Goal: Task Accomplishment & Management: Use online tool/utility

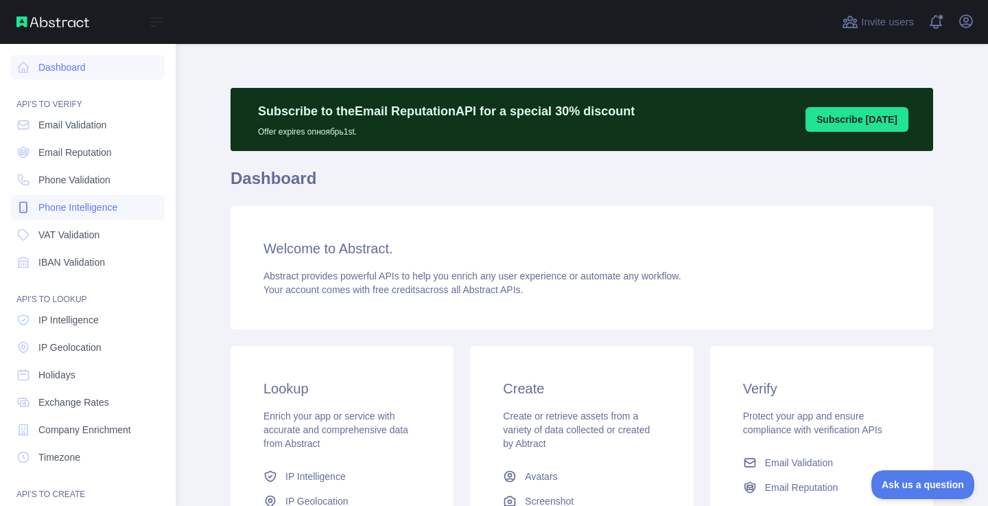
click at [89, 208] on span "Phone Intelligence" at bounding box center [77, 207] width 79 height 14
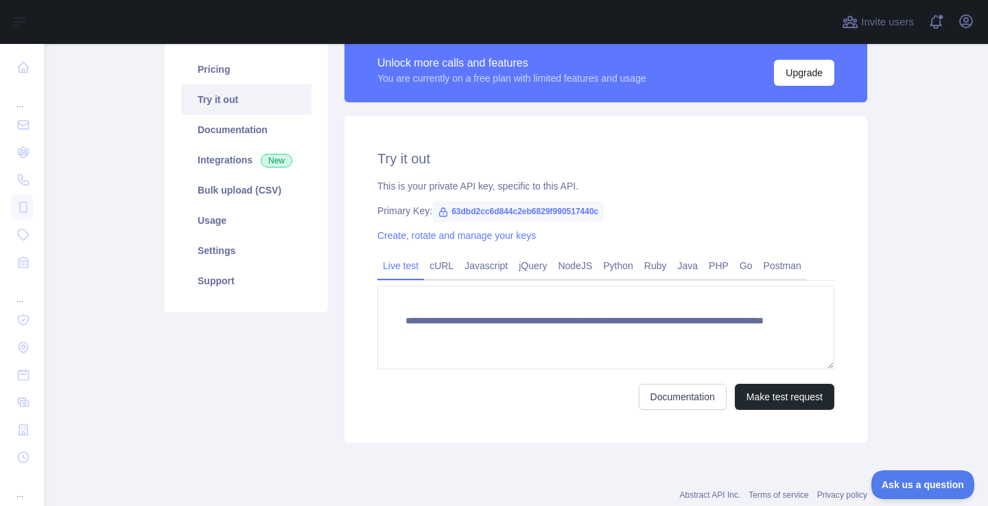
scroll to position [154, 0]
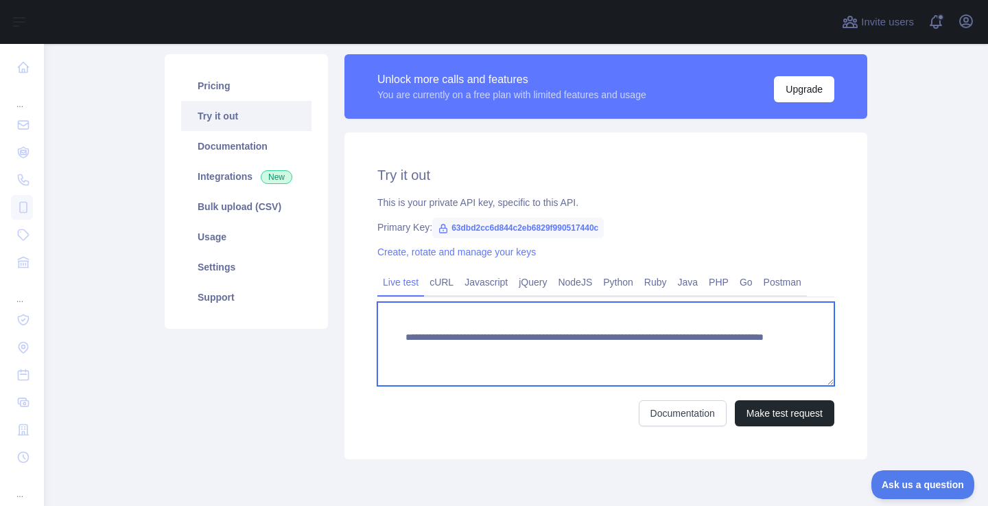
click at [704, 348] on textarea "**********" at bounding box center [605, 344] width 457 height 84
type textarea "**********"
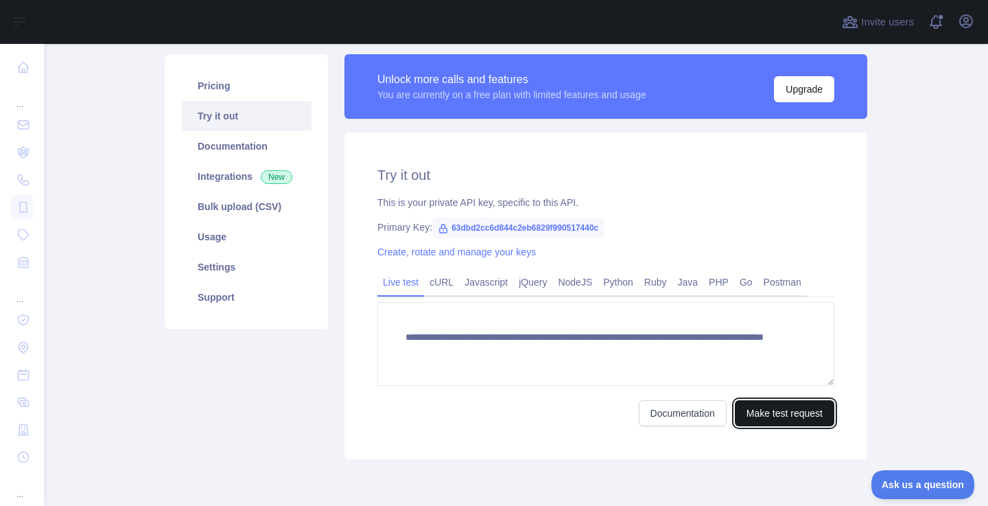
click at [756, 412] on button "Make test request" at bounding box center [784, 413] width 99 height 26
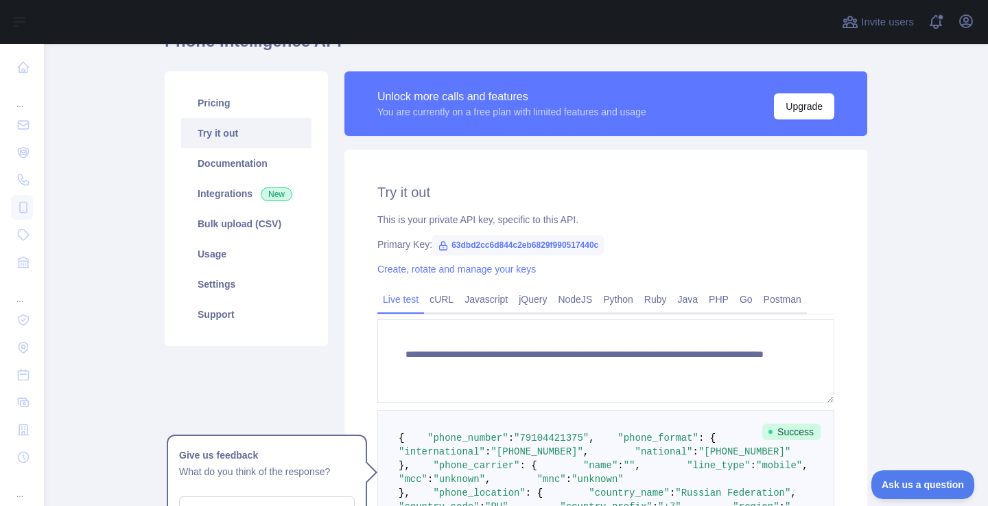
scroll to position [108, 0]
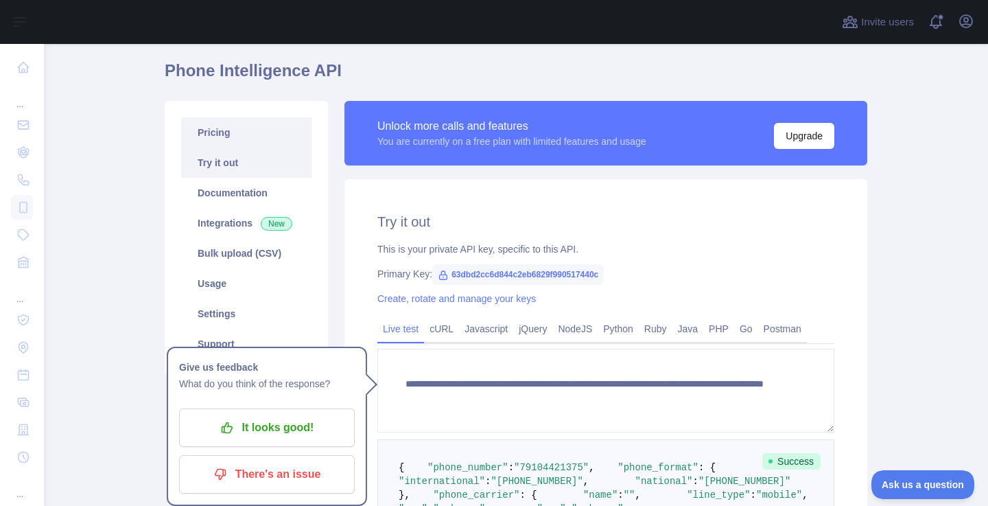
click at [237, 134] on link "Pricing" at bounding box center [246, 132] width 130 height 30
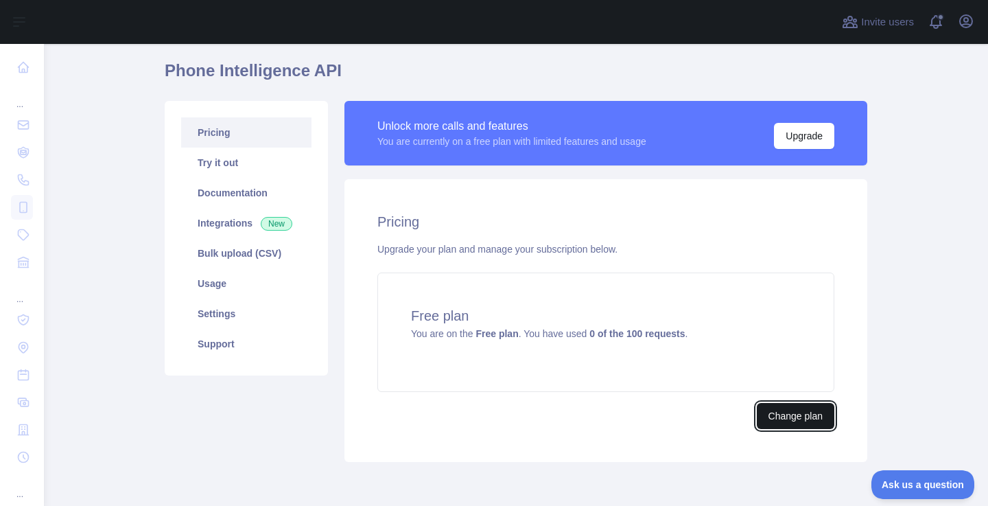
click at [776, 410] on button "Change plan" at bounding box center [796, 416] width 78 height 26
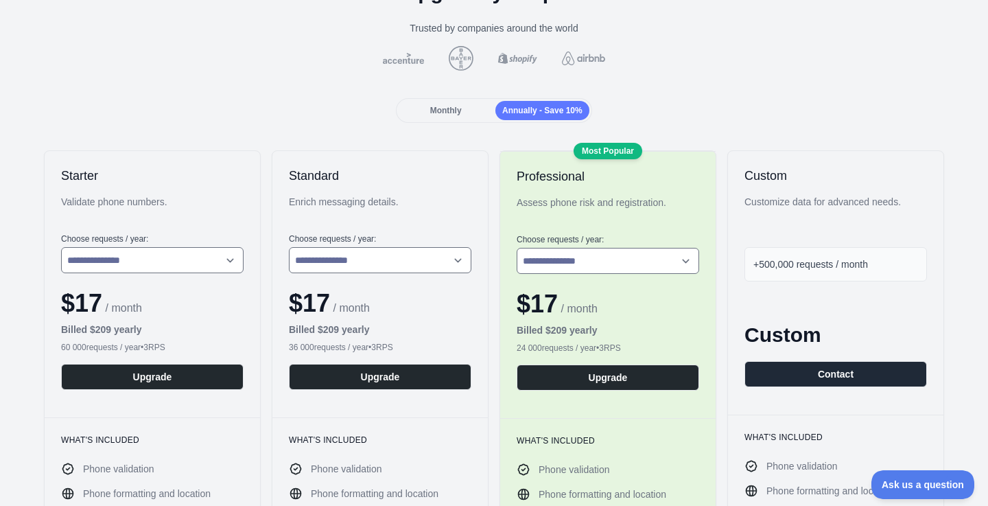
scroll to position [102, 0]
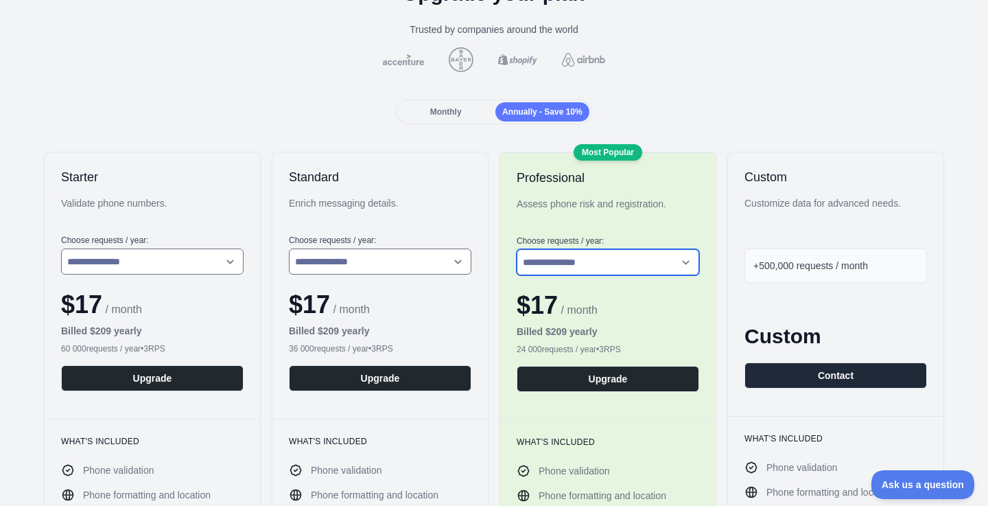
select select "*"
click option "**********" at bounding box center [0, 0] width 0 height 0
click at [517, 249] on select "**********" at bounding box center [608, 262] width 182 height 26
click at [462, 108] on div "Monthly" at bounding box center [446, 111] width 94 height 19
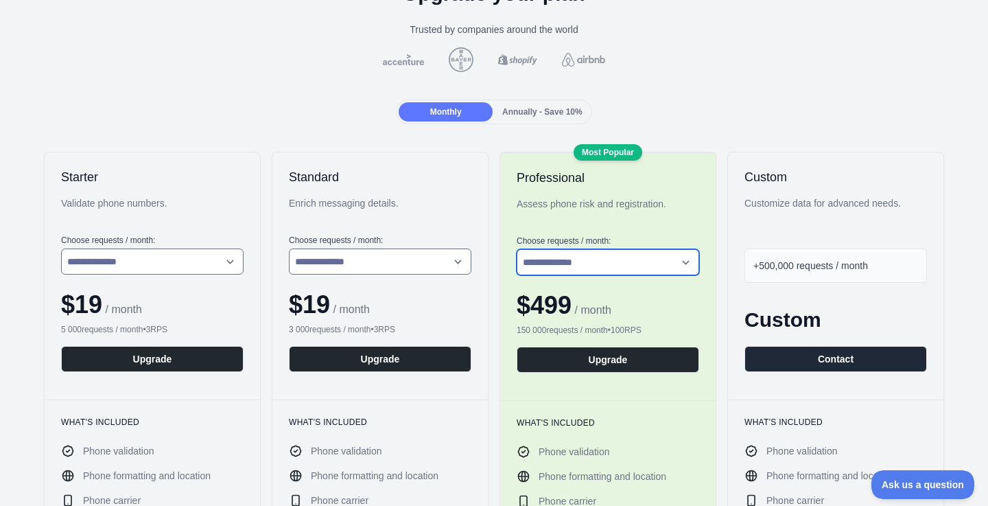
click option "**********" at bounding box center [0, 0] width 0 height 0
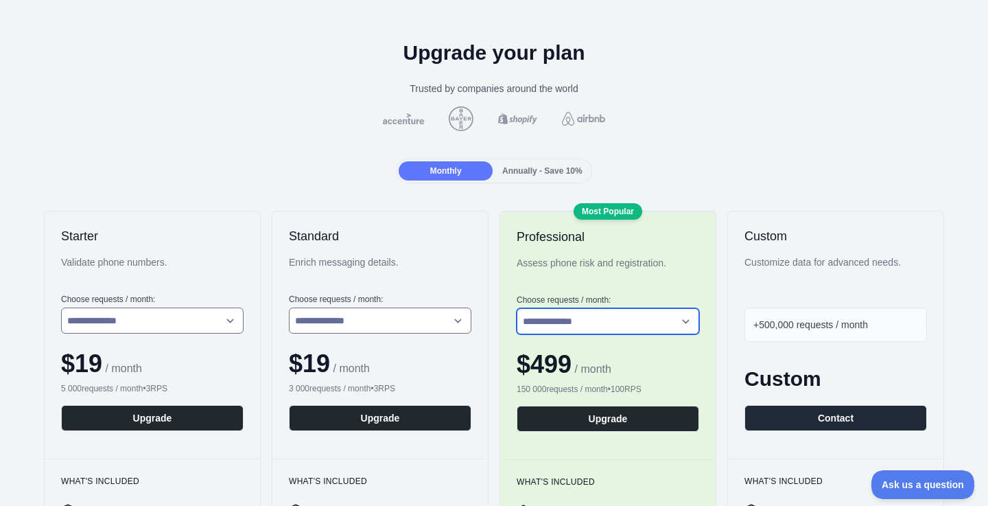
scroll to position [38, 0]
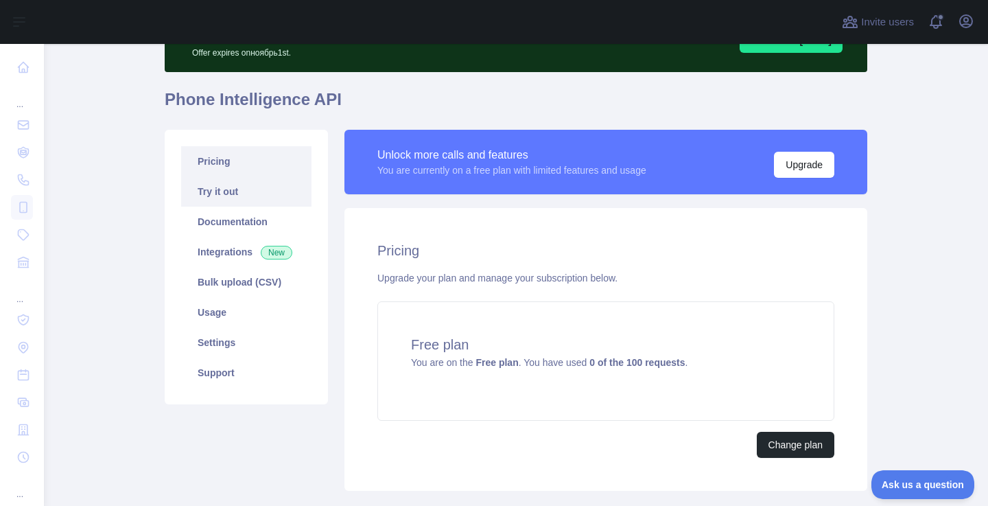
click at [233, 195] on link "Try it out" at bounding box center [246, 191] width 130 height 30
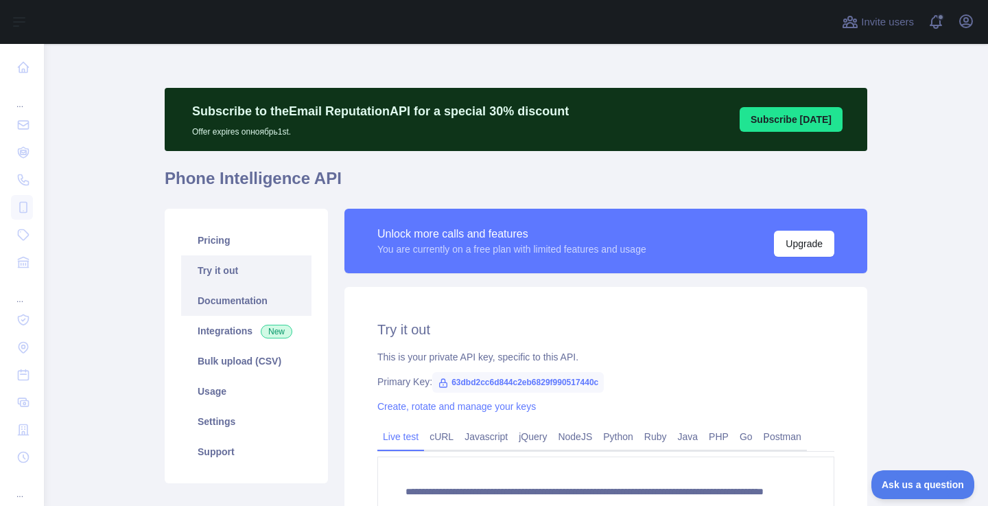
click at [236, 303] on link "Documentation" at bounding box center [246, 300] width 130 height 30
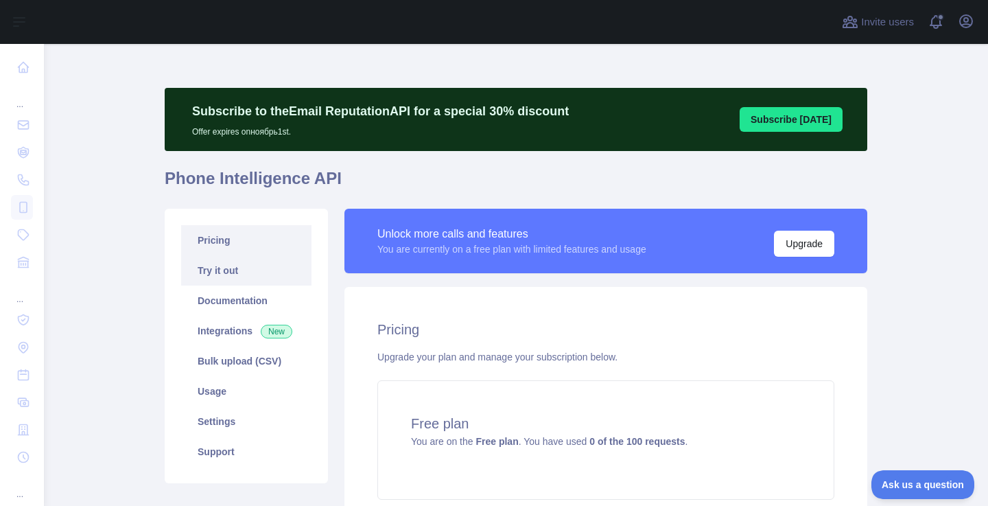
click at [246, 273] on link "Try it out" at bounding box center [246, 270] width 130 height 30
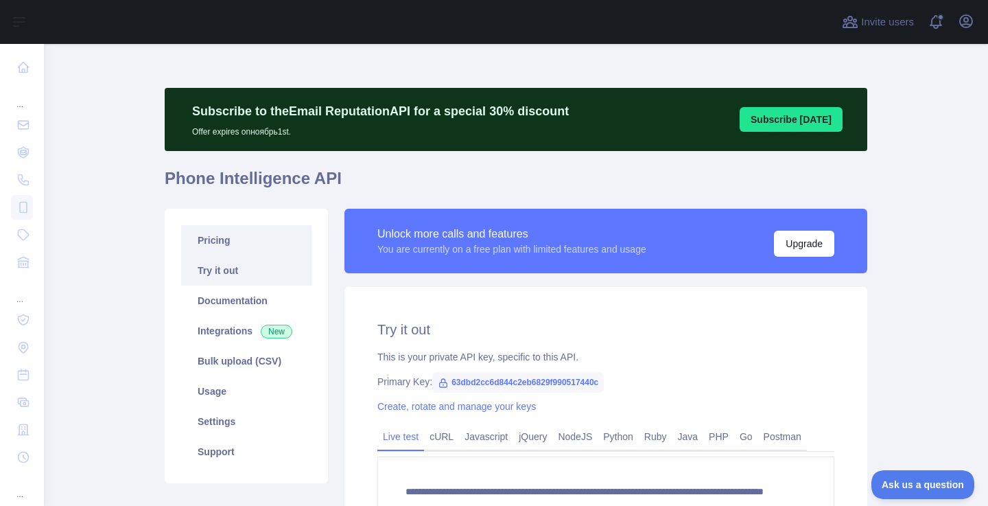
click at [226, 244] on link "Pricing" at bounding box center [246, 240] width 130 height 30
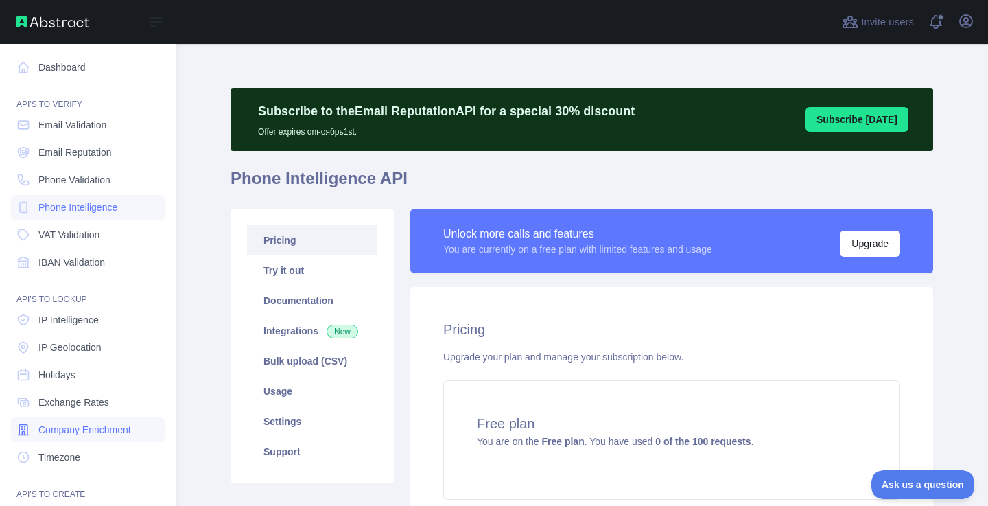
click at [102, 427] on span "Company Enrichment" at bounding box center [84, 430] width 93 height 14
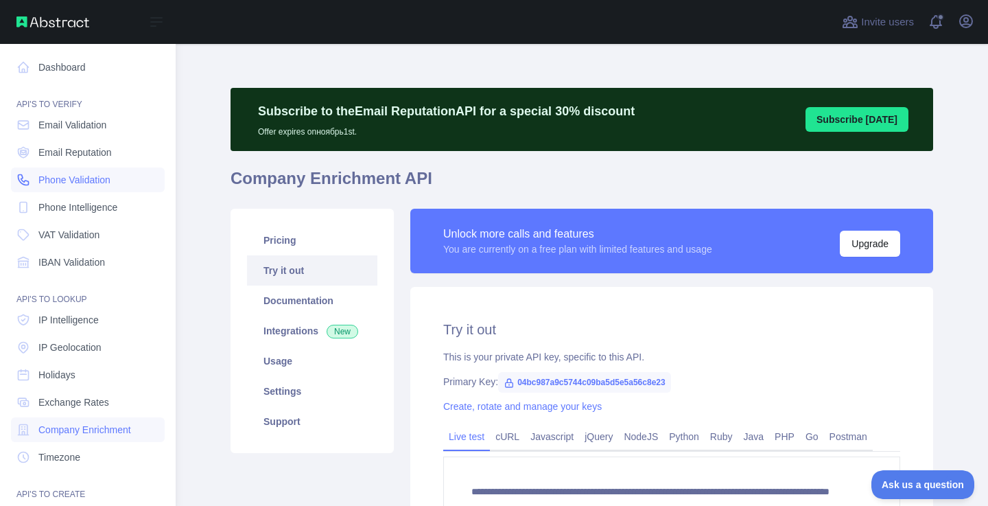
click at [69, 179] on span "Phone Validation" at bounding box center [74, 180] width 72 height 14
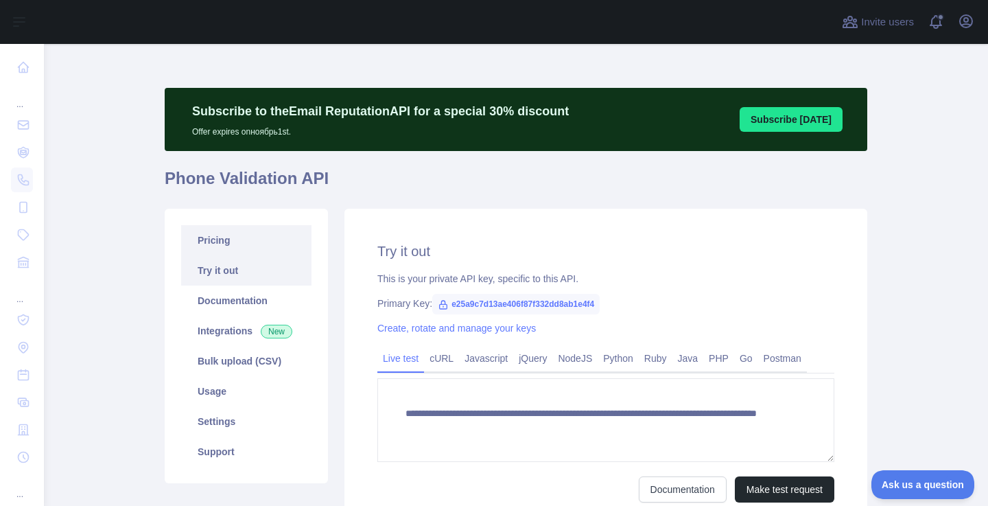
click at [231, 237] on link "Pricing" at bounding box center [246, 240] width 130 height 30
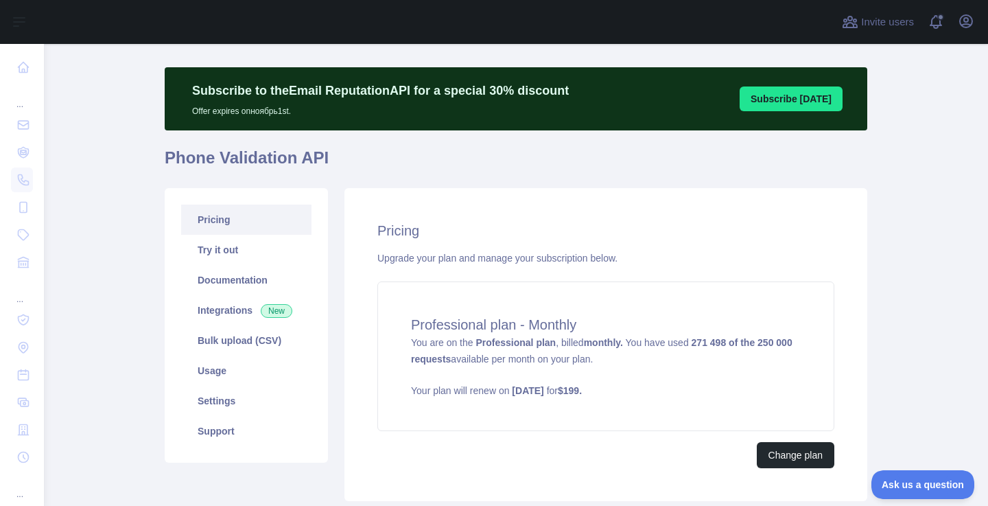
scroll to position [23, 0]
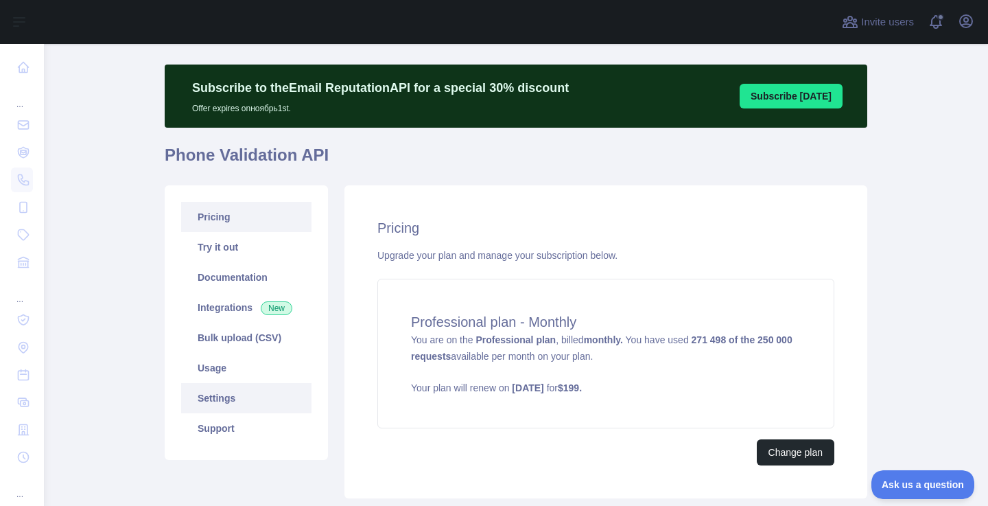
click at [239, 390] on link "Settings" at bounding box center [246, 398] width 130 height 30
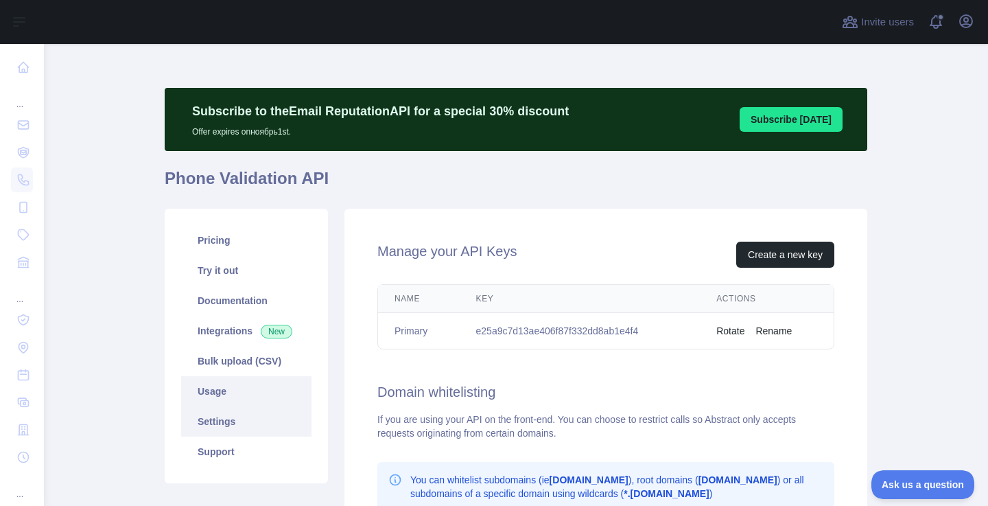
click at [249, 384] on link "Usage" at bounding box center [246, 391] width 130 height 30
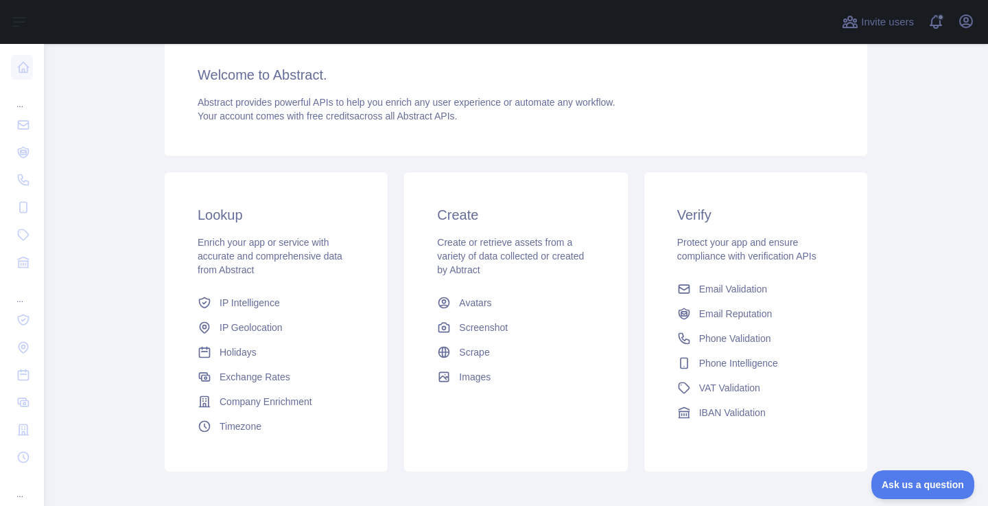
scroll to position [241, 0]
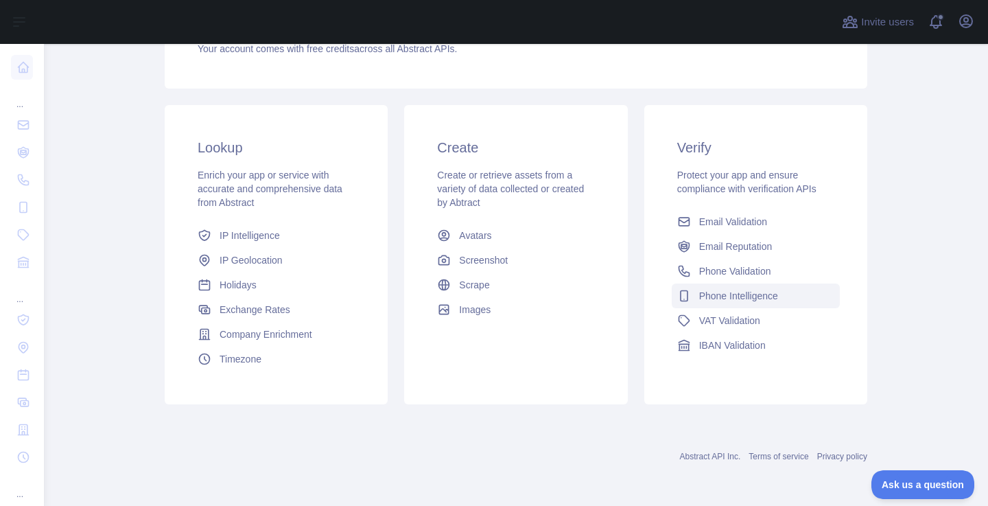
click at [730, 292] on span "Phone Intelligence" at bounding box center [738, 296] width 79 height 14
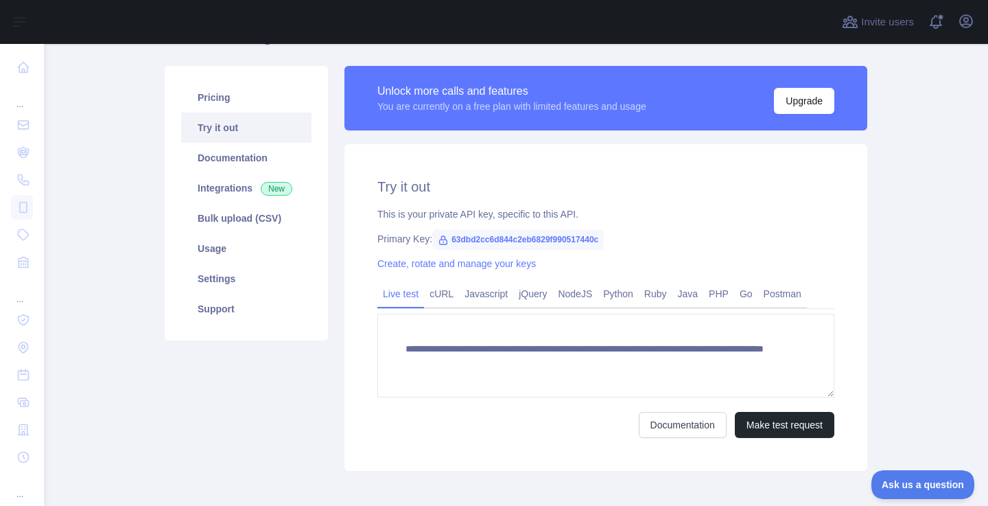
scroll to position [207, 0]
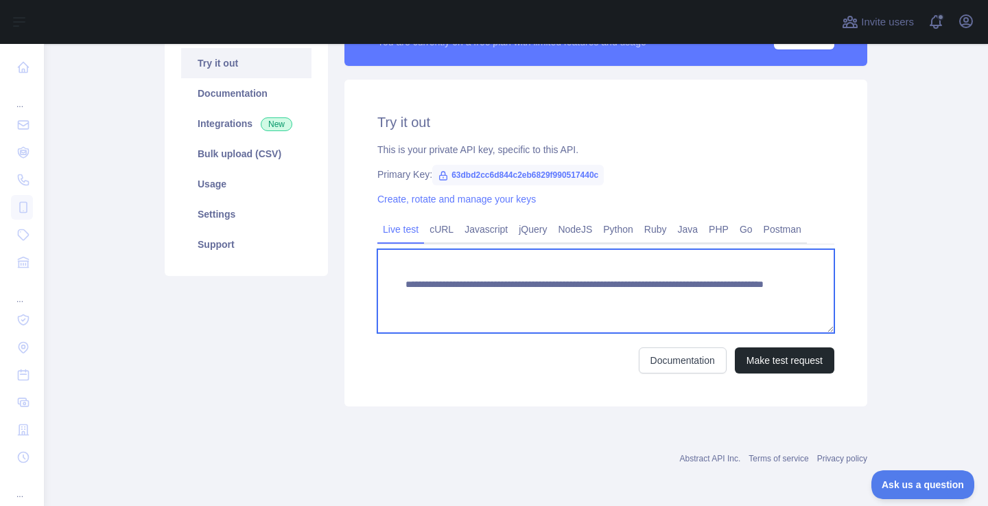
click at [677, 295] on textarea "**********" at bounding box center [605, 291] width 457 height 84
paste textarea
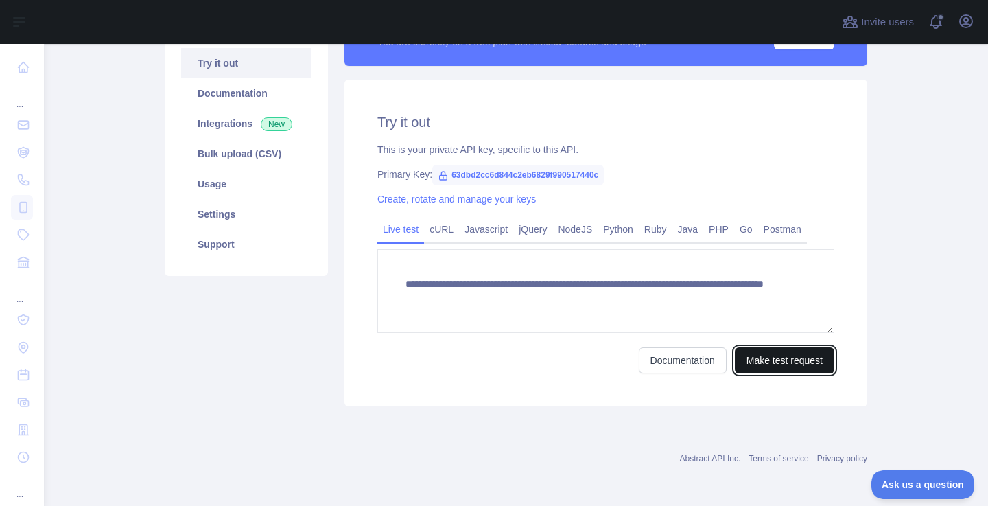
click at [775, 357] on button "Make test request" at bounding box center [784, 360] width 99 height 26
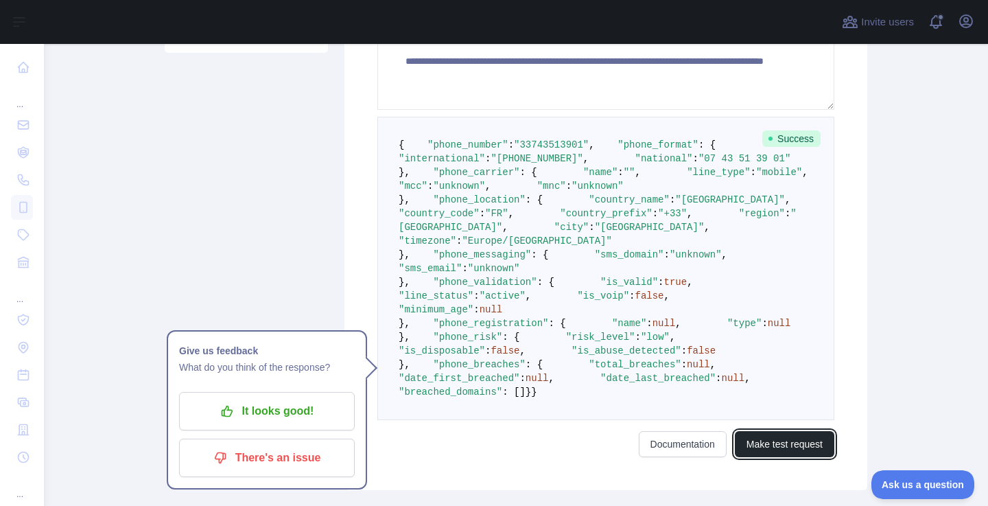
scroll to position [429, 0]
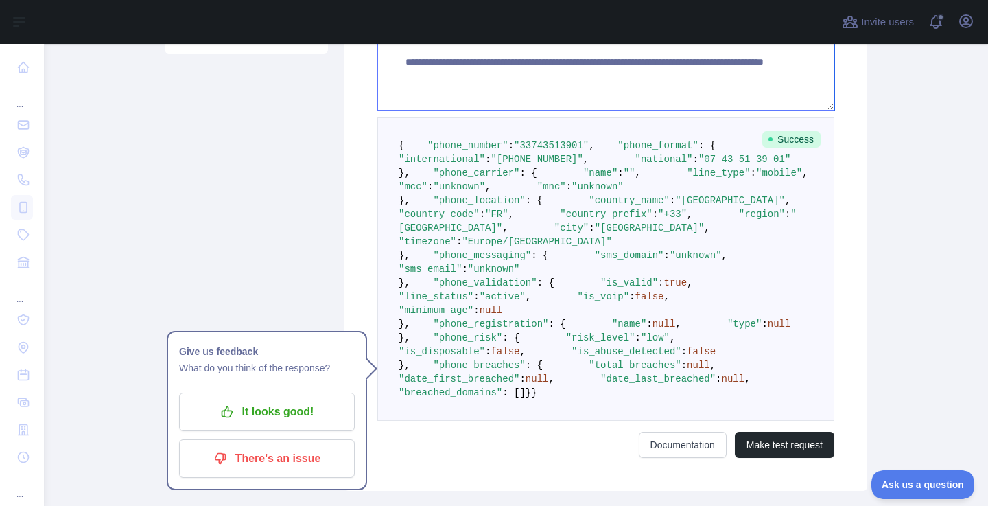
click at [688, 71] on textarea "**********" at bounding box center [605, 69] width 457 height 84
paste textarea
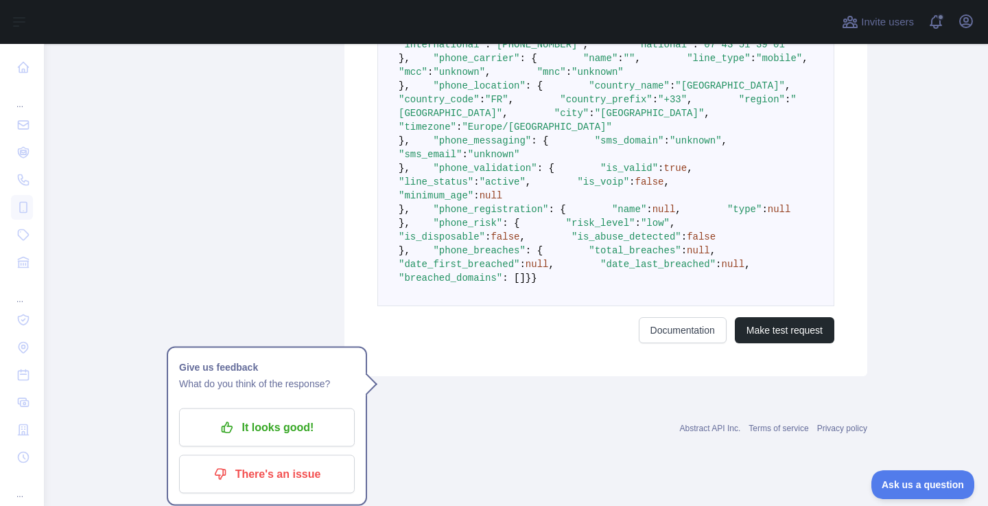
scroll to position [866, 0]
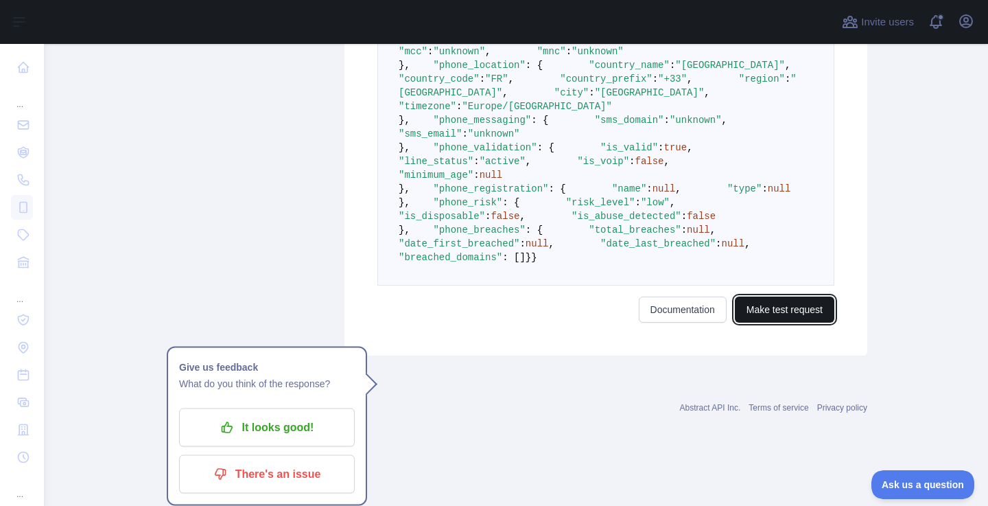
click at [778, 322] on button "Make test request" at bounding box center [784, 309] width 99 height 26
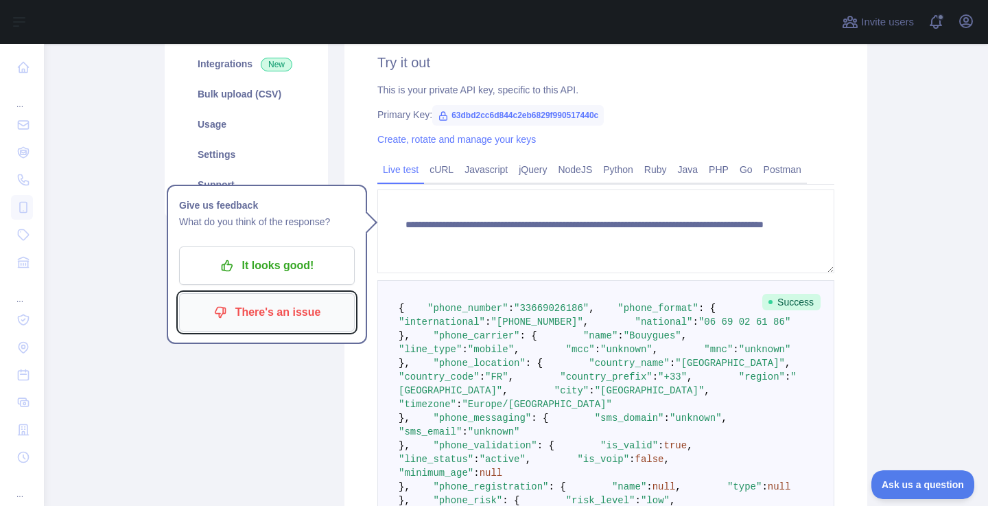
click at [270, 314] on p "There's an issue" at bounding box center [266, 311] width 155 height 23
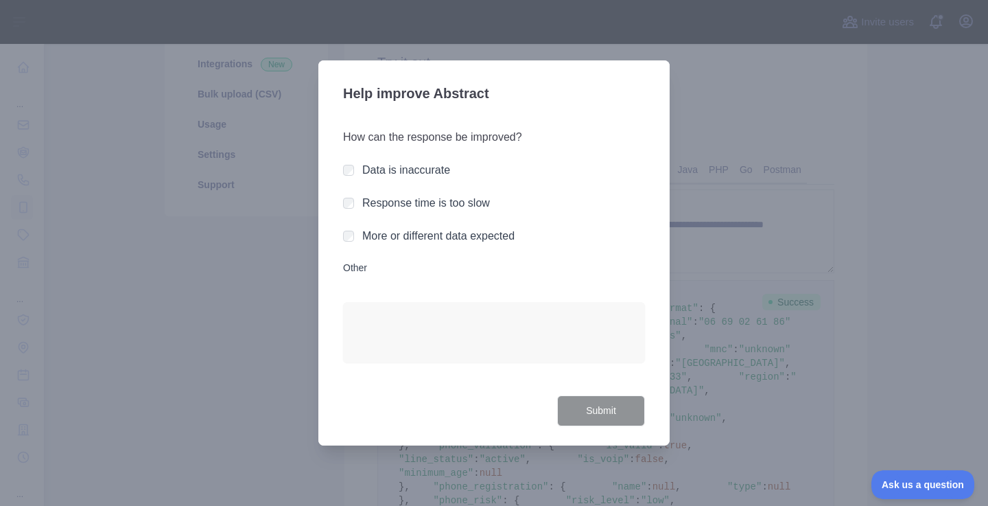
click at [385, 167] on label "Data is inaccurate" at bounding box center [406, 170] width 88 height 12
click at [595, 413] on button "Submit" at bounding box center [601, 410] width 88 height 31
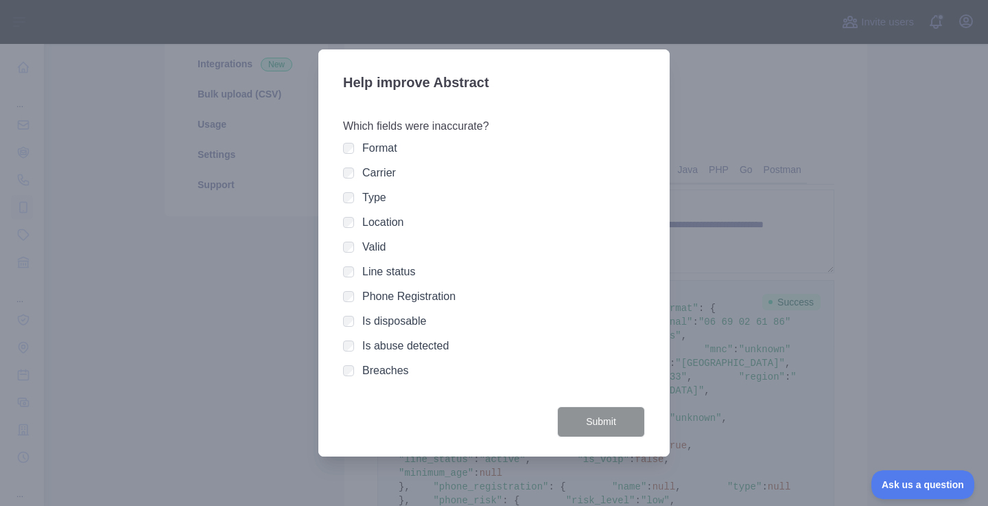
click at [382, 274] on label "Line status" at bounding box center [388, 271] width 53 height 12
click at [617, 426] on button "Submit" at bounding box center [601, 421] width 88 height 31
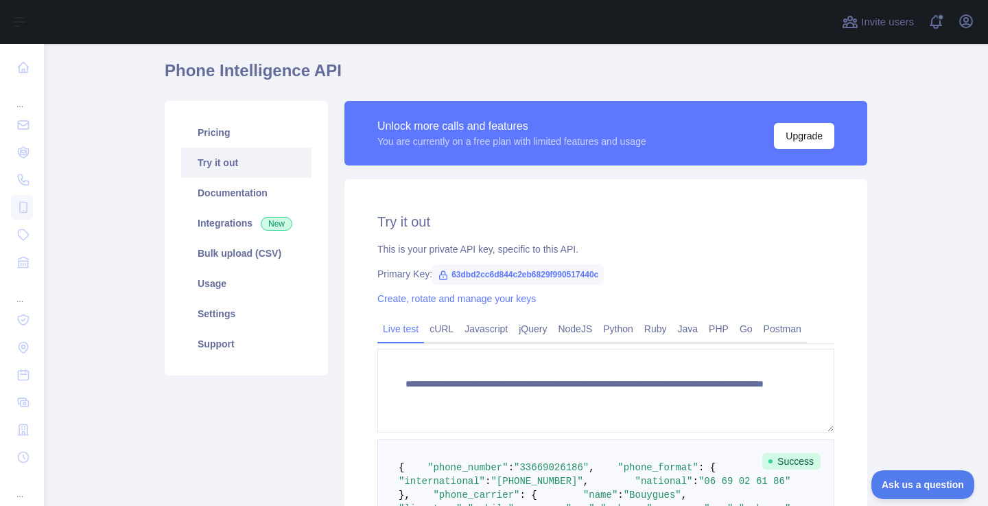
scroll to position [196, 0]
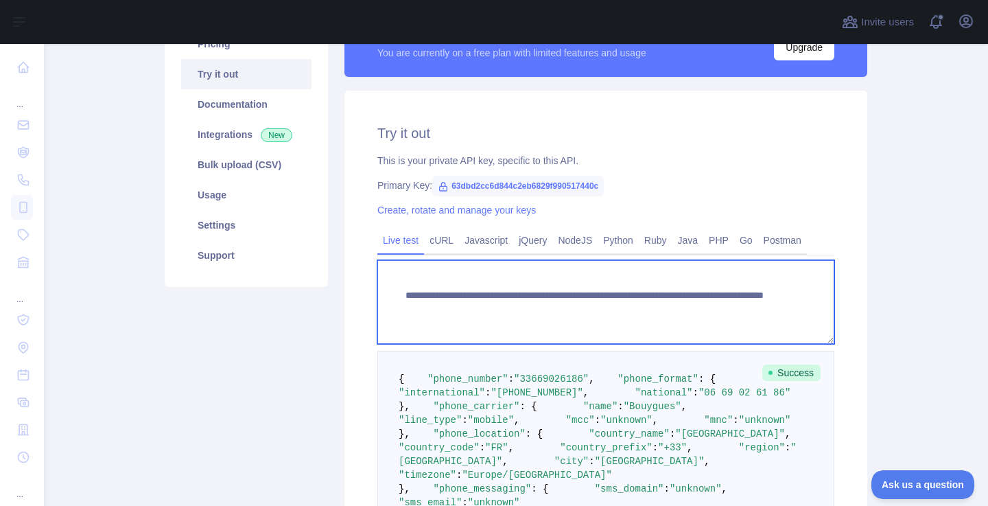
click at [689, 311] on textarea "**********" at bounding box center [605, 302] width 457 height 84
paste textarea
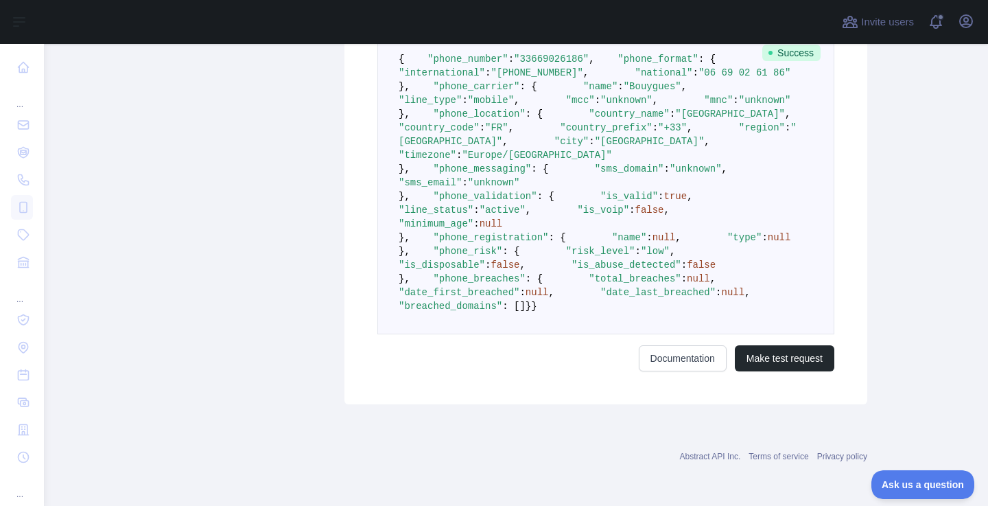
scroll to position [884, 0]
click at [776, 363] on button "Make test request" at bounding box center [784, 358] width 99 height 26
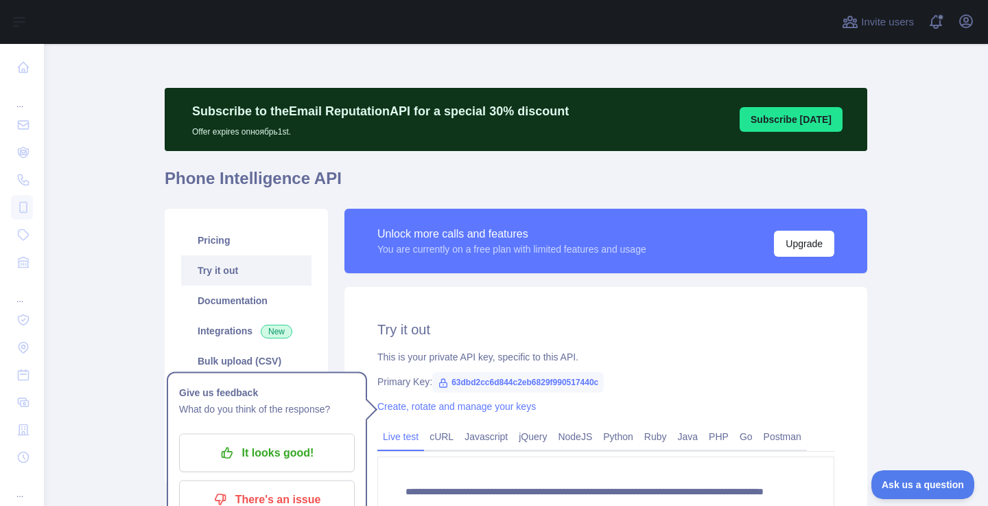
scroll to position [174, 0]
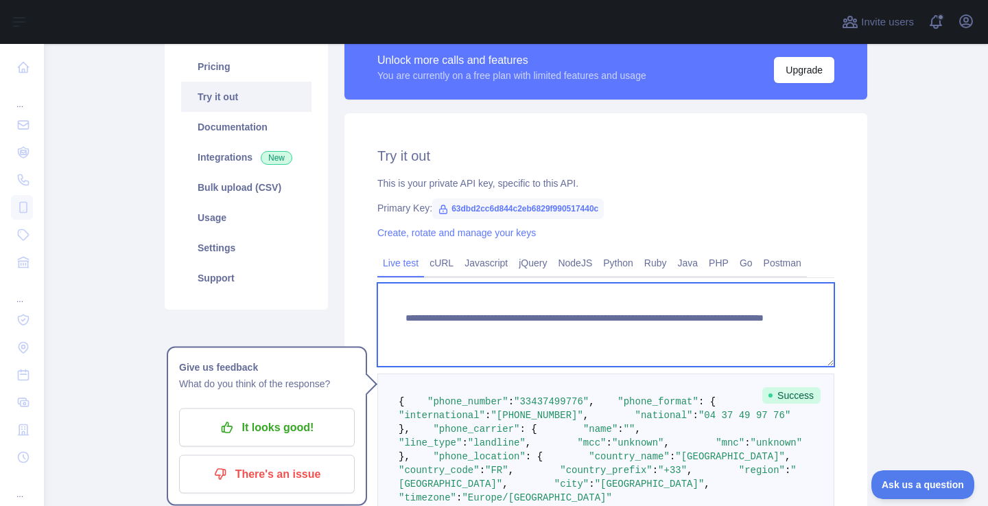
click at [704, 333] on textarea "**********" at bounding box center [605, 325] width 457 height 84
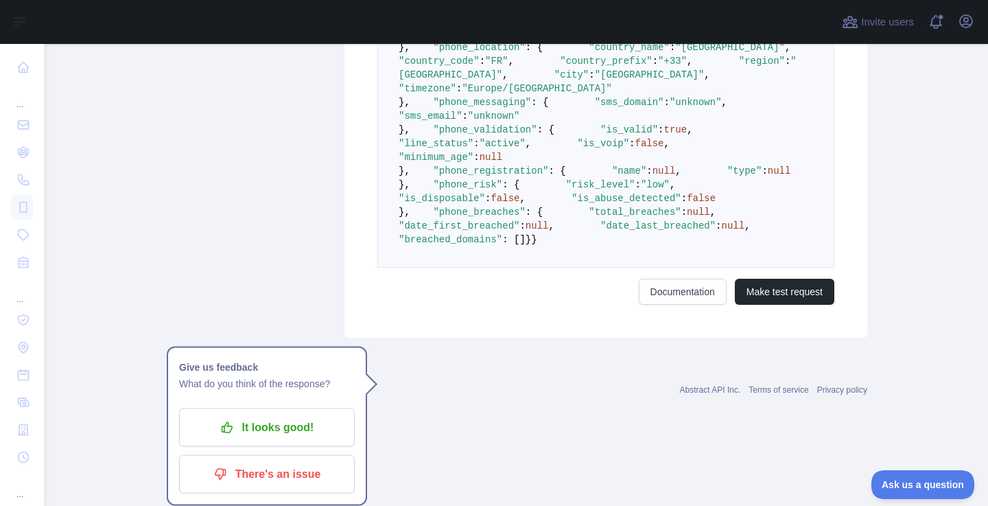
scroll to position [884, 0]
click at [797, 305] on button "Make test request" at bounding box center [784, 291] width 99 height 26
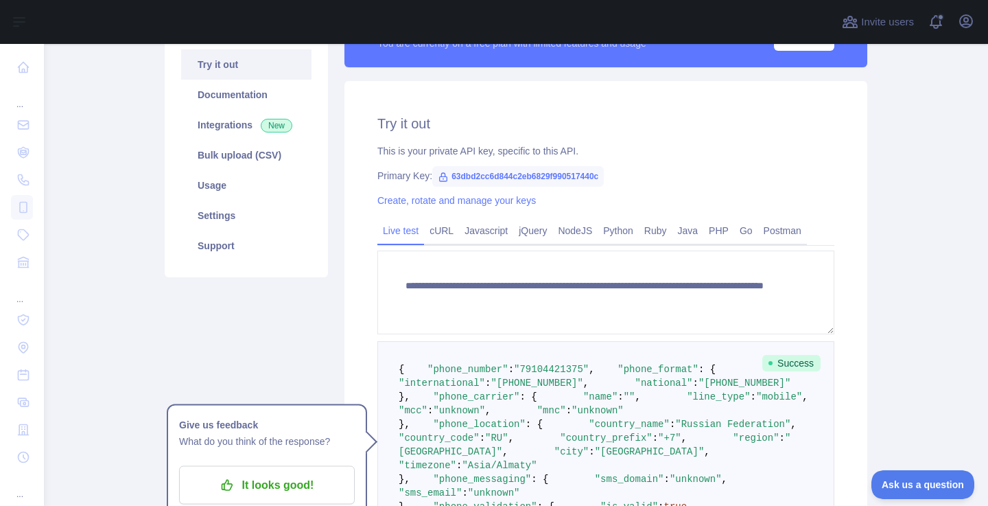
scroll to position [263, 0]
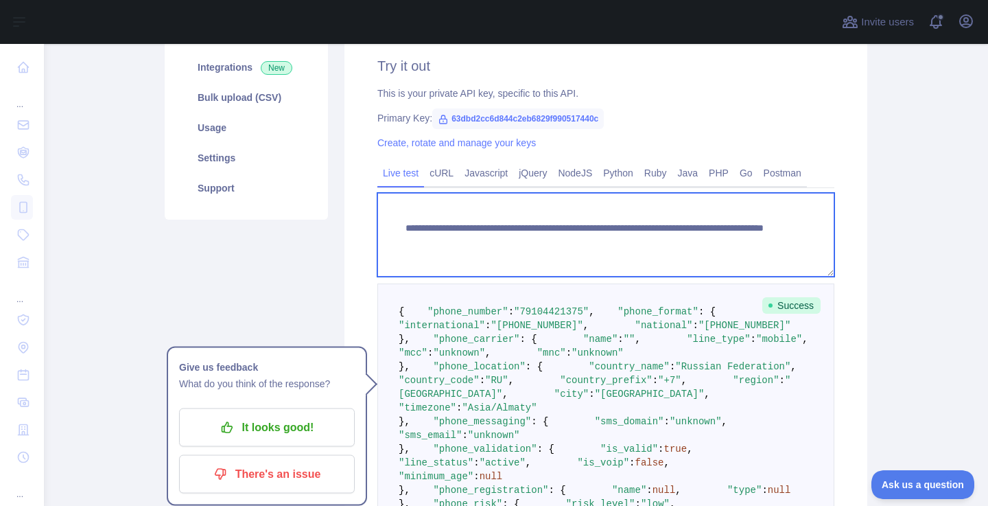
click at [703, 240] on textarea "**********" at bounding box center [605, 235] width 457 height 84
paste textarea
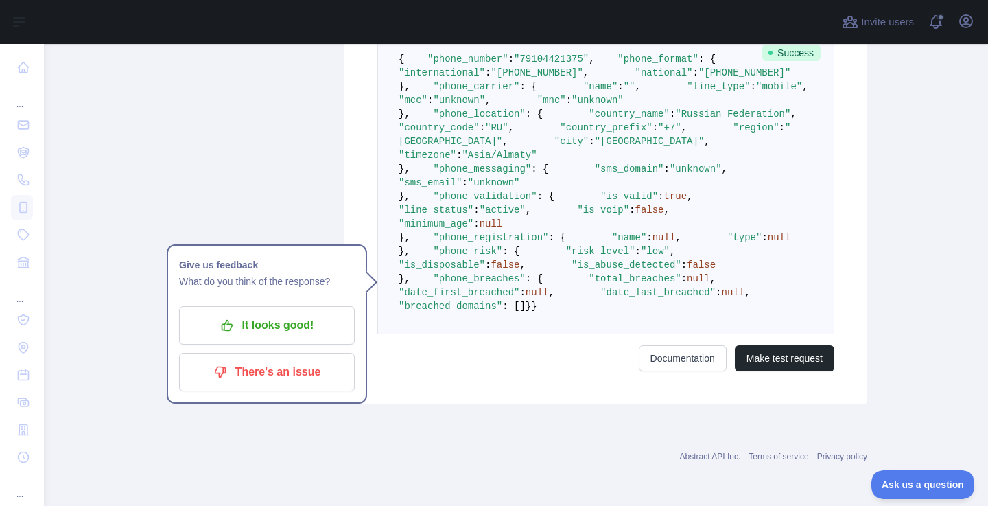
scroll to position [884, 0]
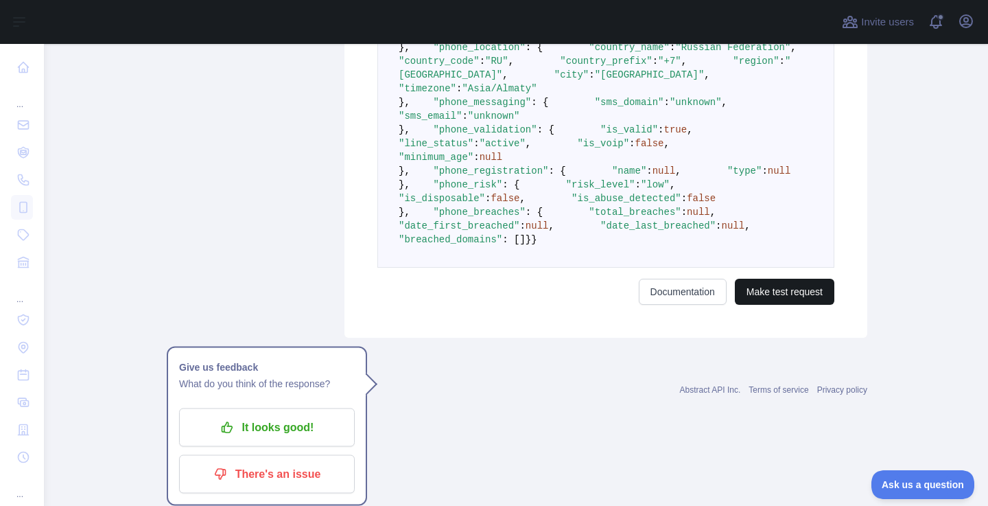
type textarea "**********"
click at [775, 305] on button "Make test request" at bounding box center [784, 291] width 99 height 26
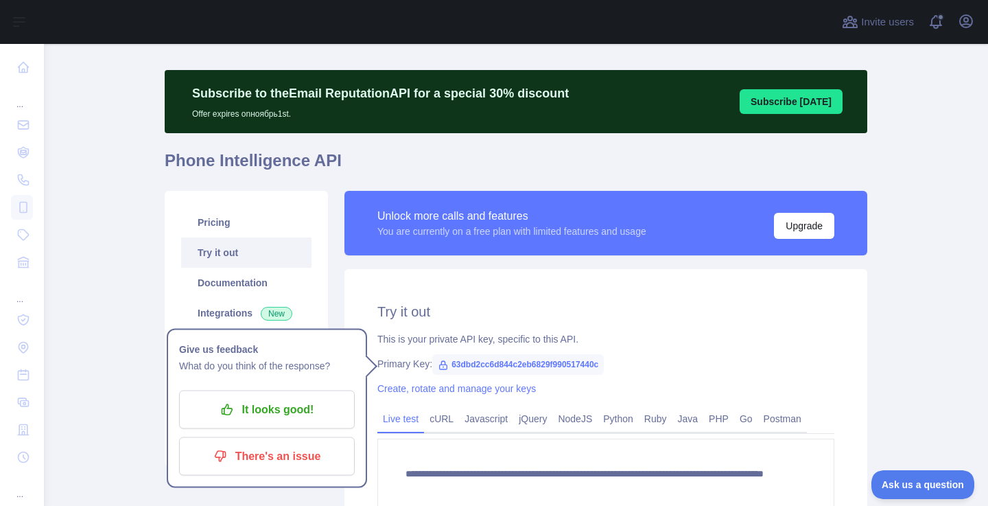
scroll to position [0, 0]
